Goal: Task Accomplishment & Management: Manage account settings

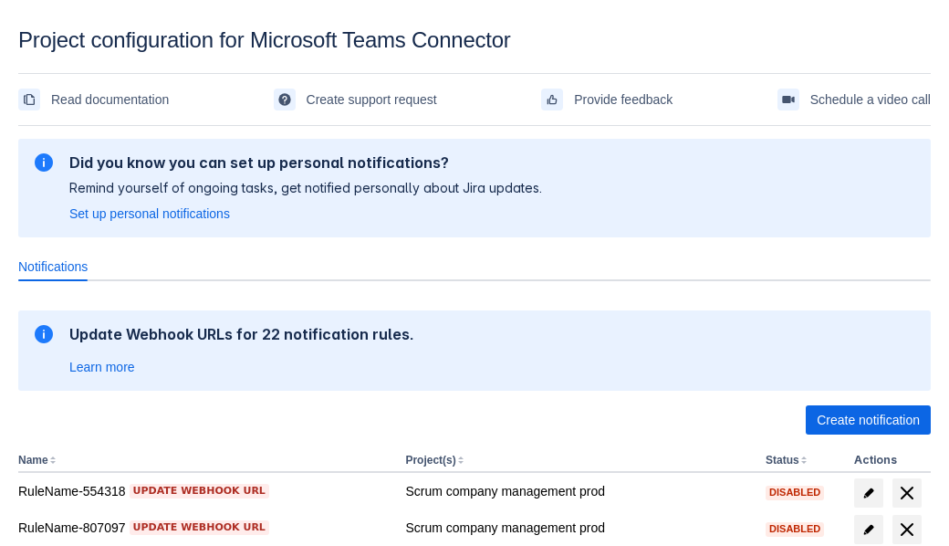
click at [868, 420] on span "Create notification" at bounding box center [868, 419] width 103 height 29
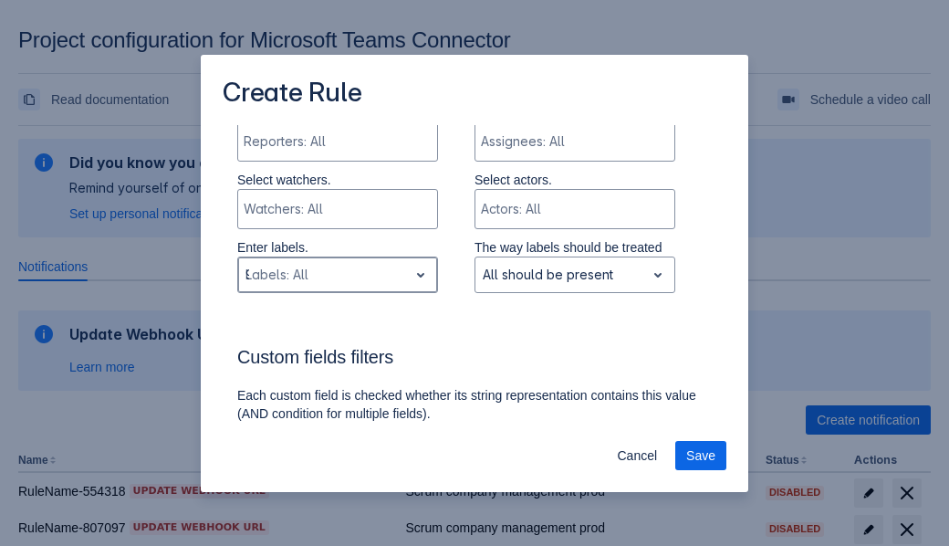
type input "919041_label"
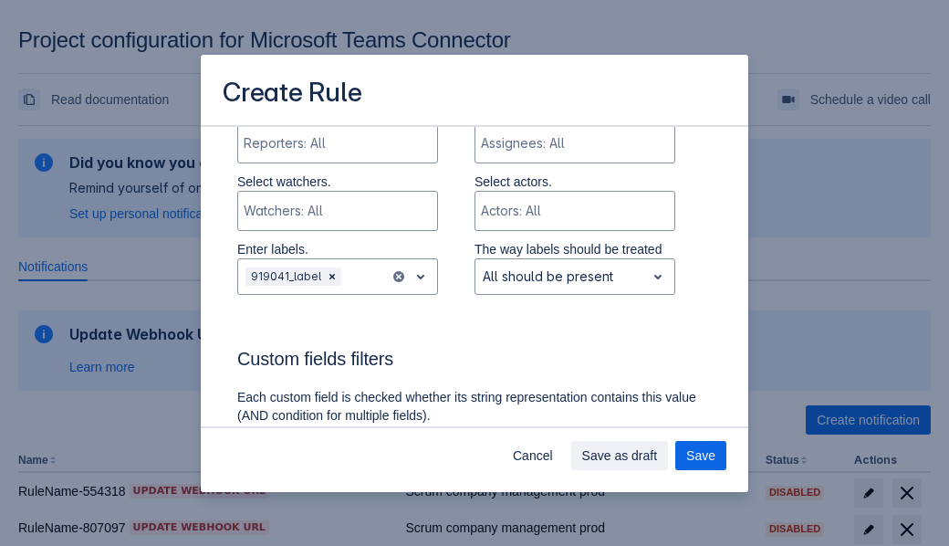
scroll to position [1165, 0]
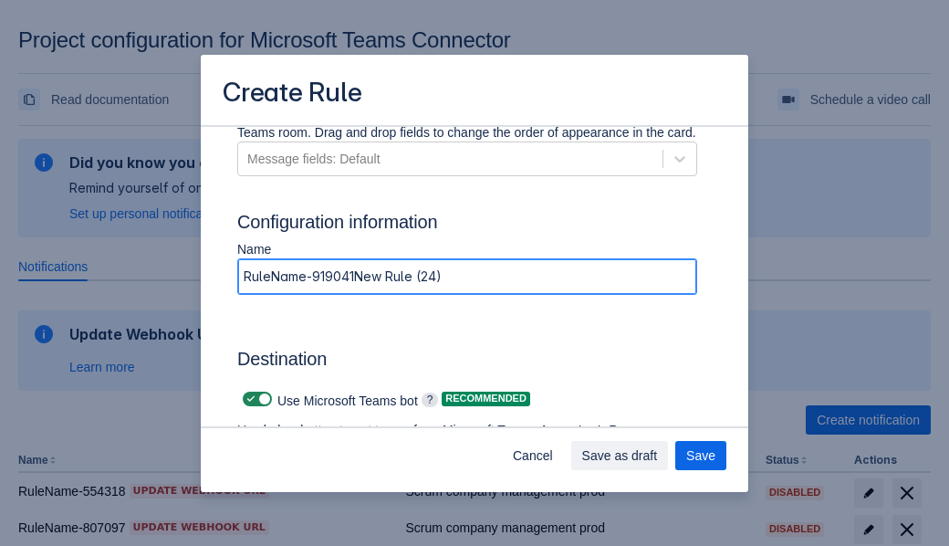
type input "RuleName-919041New Rule (24)"
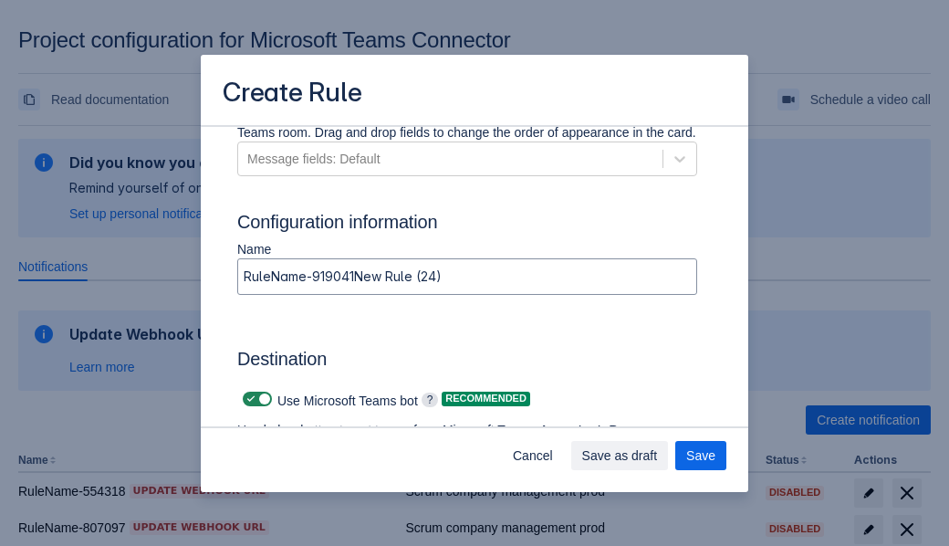
click at [248, 399] on span at bounding box center [251, 399] width 15 height 15
click at [248, 399] on input "checkbox" at bounding box center [249, 399] width 12 height 12
checkbox input "false"
type input "https://prod-66.westus.logic.azure.com:443/workflows/8c648f5704ae4c43ad0e610244…"
click at [701, 455] on span "Save" at bounding box center [700, 455] width 29 height 29
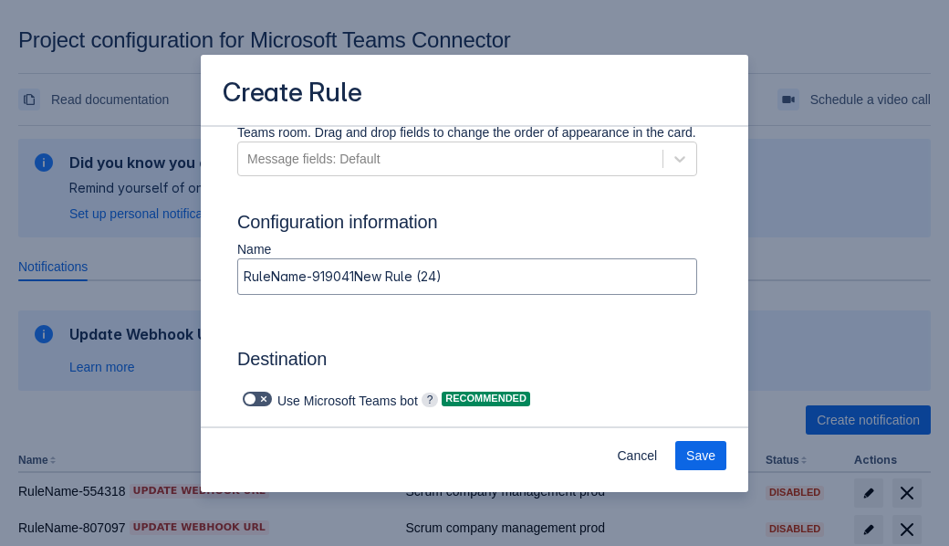
scroll to position [0, 0]
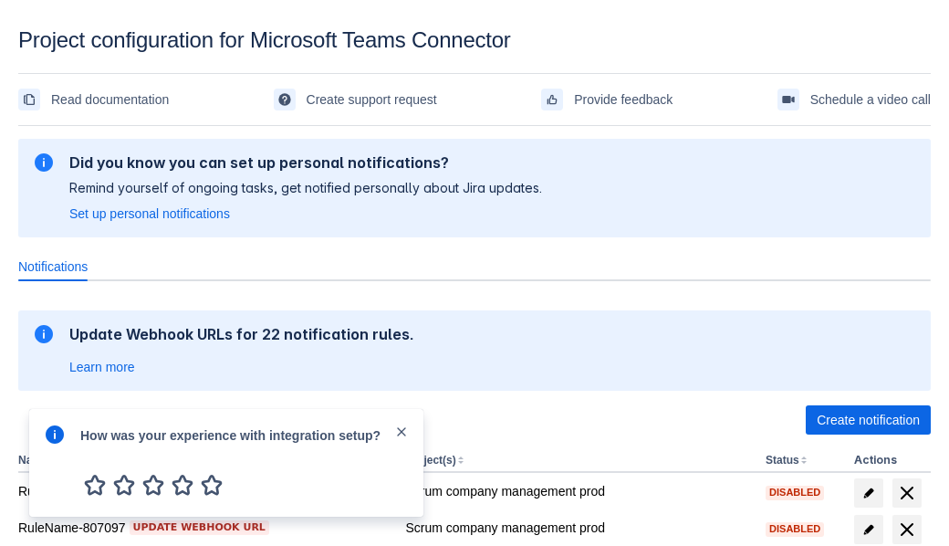
click at [59, 466] on div at bounding box center [55, 463] width 22 height 78
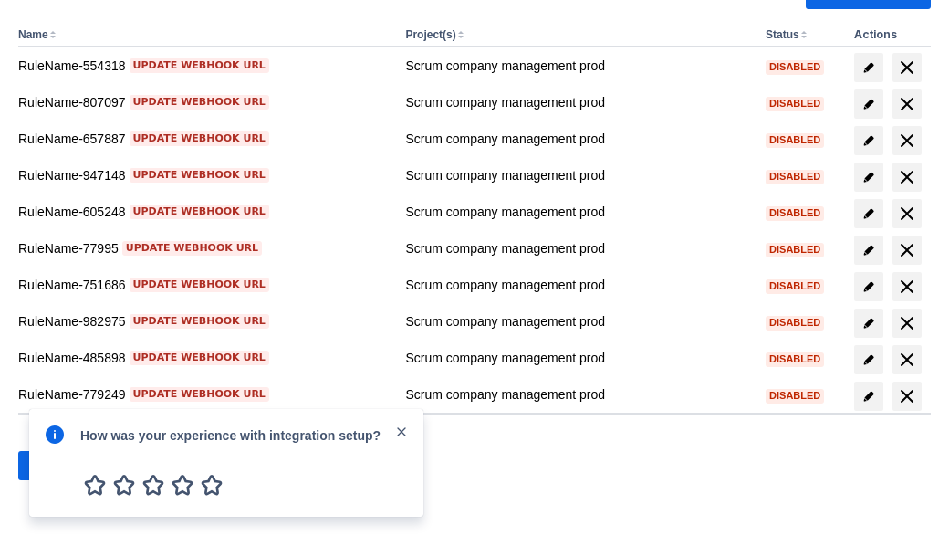
click at [59, 466] on div at bounding box center [55, 463] width 22 height 78
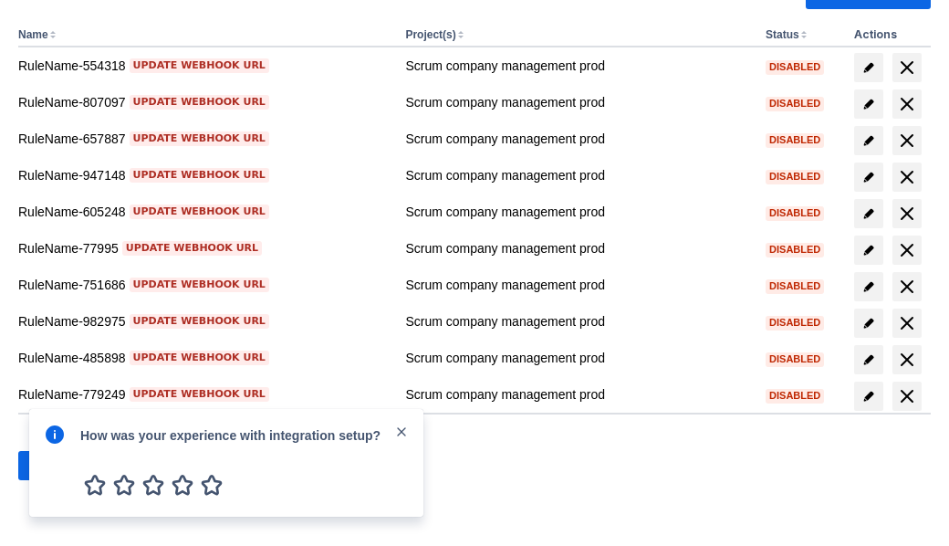
click at [59, 466] on div at bounding box center [55, 463] width 22 height 78
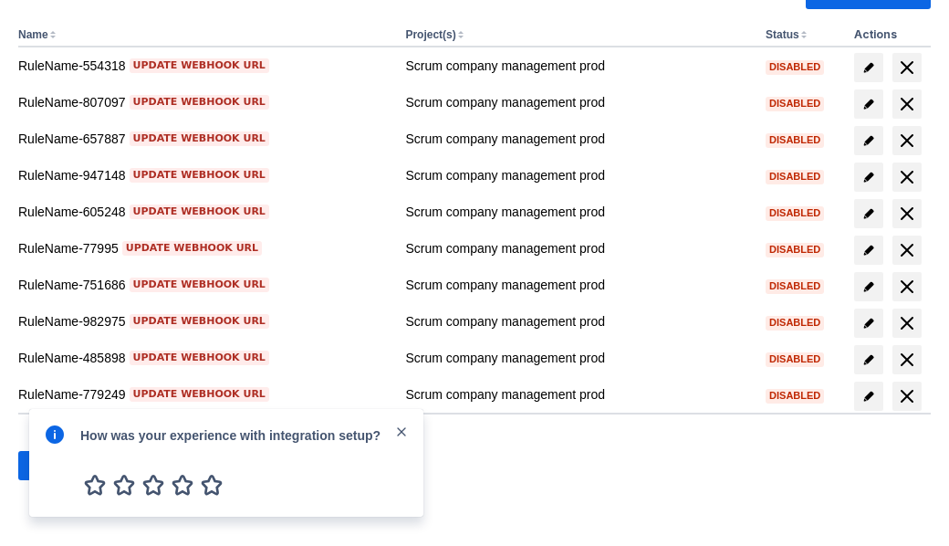
click at [59, 466] on div at bounding box center [55, 463] width 22 height 78
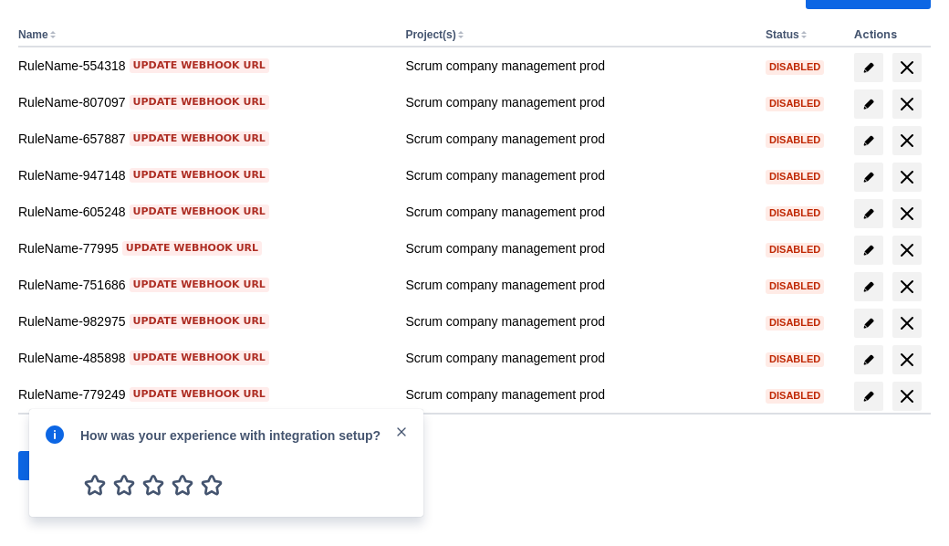
click at [59, 466] on div at bounding box center [55, 463] width 22 height 78
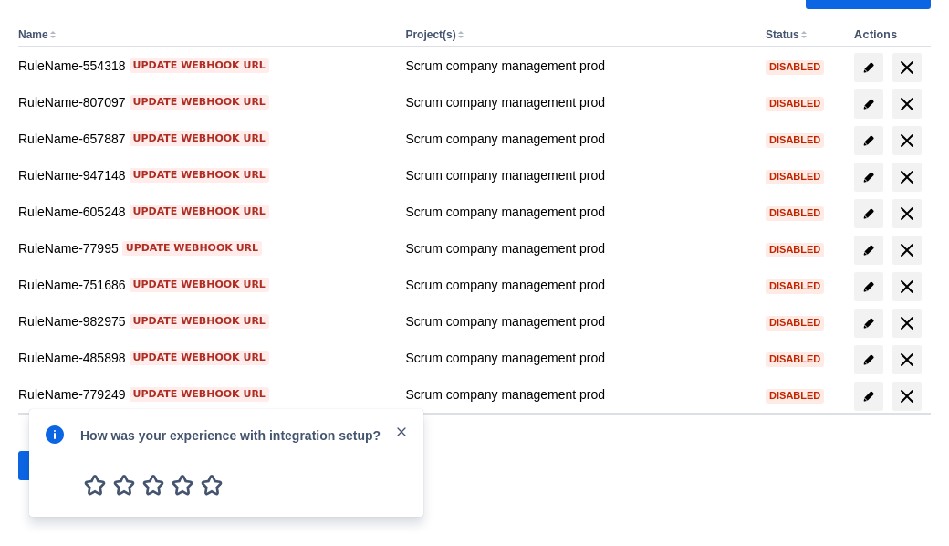
click at [59, 466] on div at bounding box center [55, 463] width 22 height 78
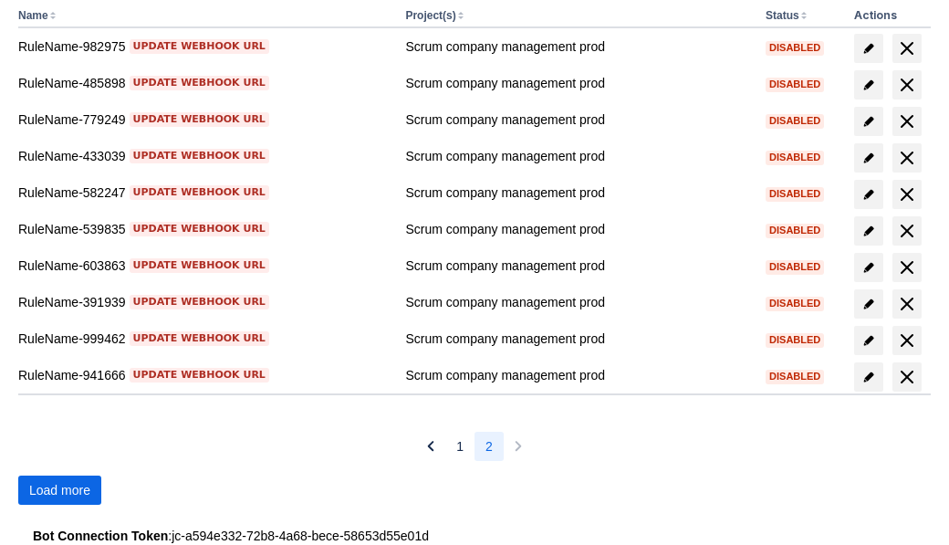
click at [59, 490] on span "Load more" at bounding box center [59, 490] width 61 height 29
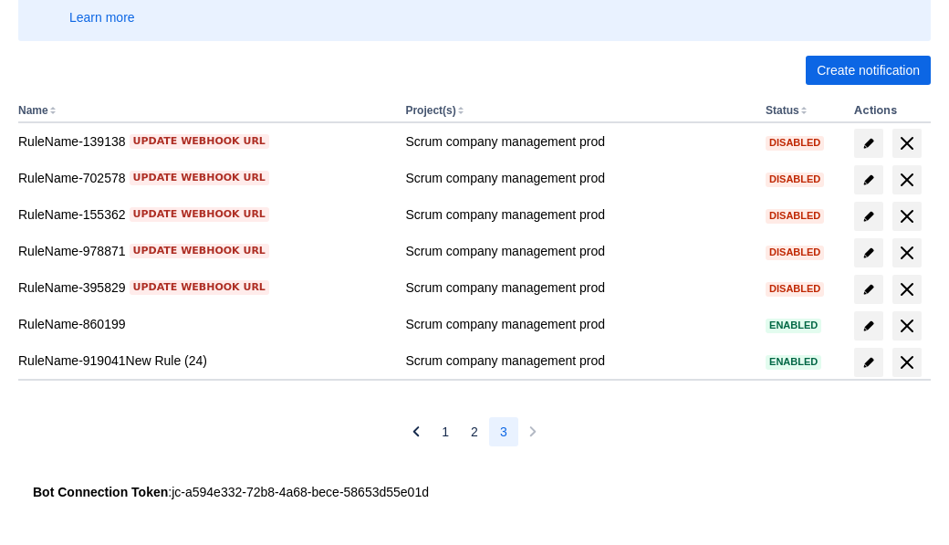
click at [906, 362] on span "delete" at bounding box center [907, 362] width 22 height 22
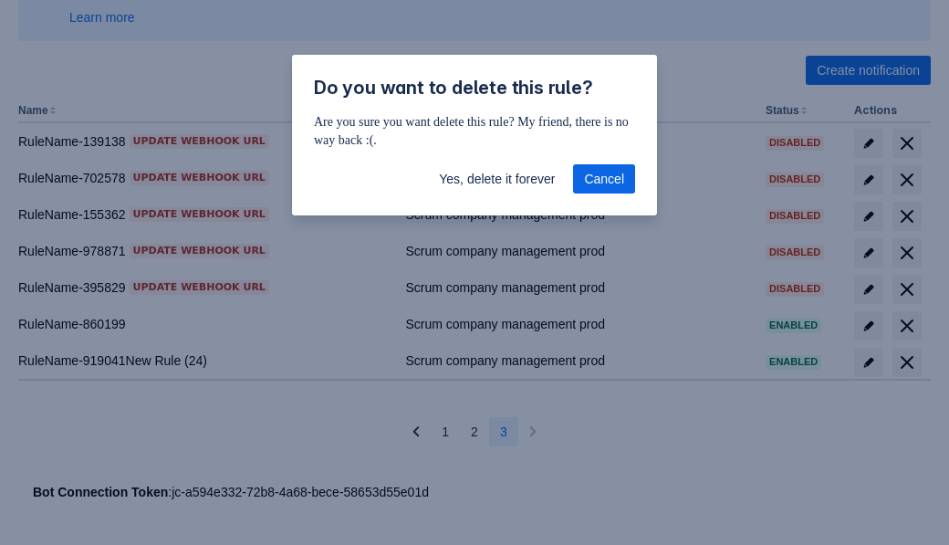
click at [497, 179] on span "Yes, delete it forever" at bounding box center [497, 178] width 116 height 29
